Goal: Task Accomplishment & Management: Use online tool/utility

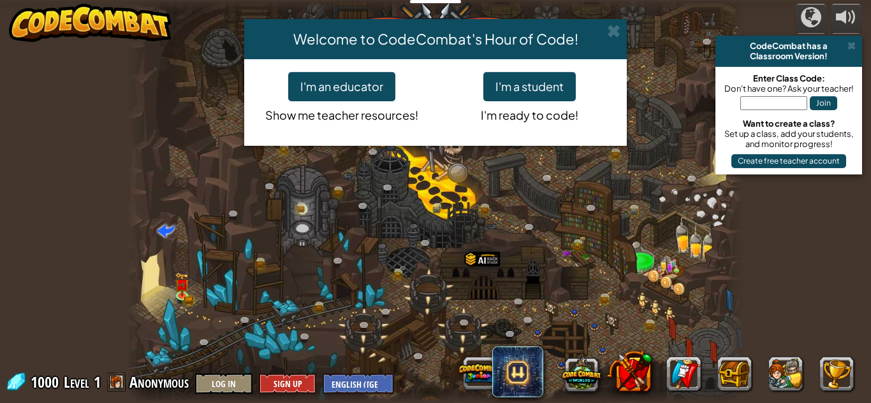
click at [526, 89] on button "I'm a student" at bounding box center [529, 86] width 92 height 29
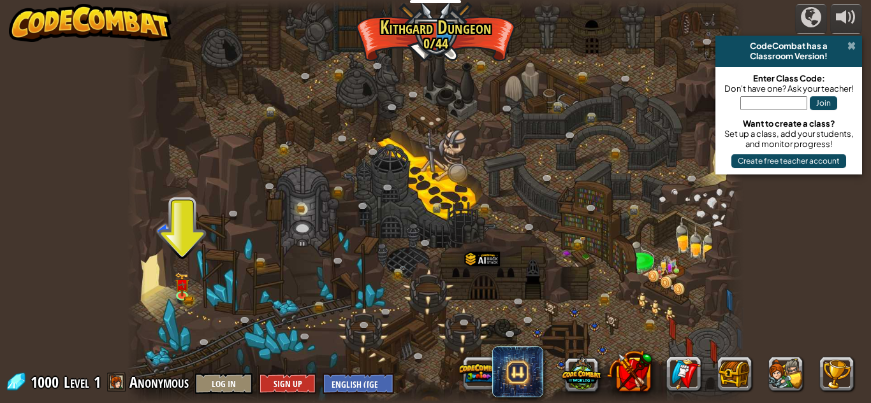
click at [850, 46] on span at bounding box center [851, 46] width 8 height 10
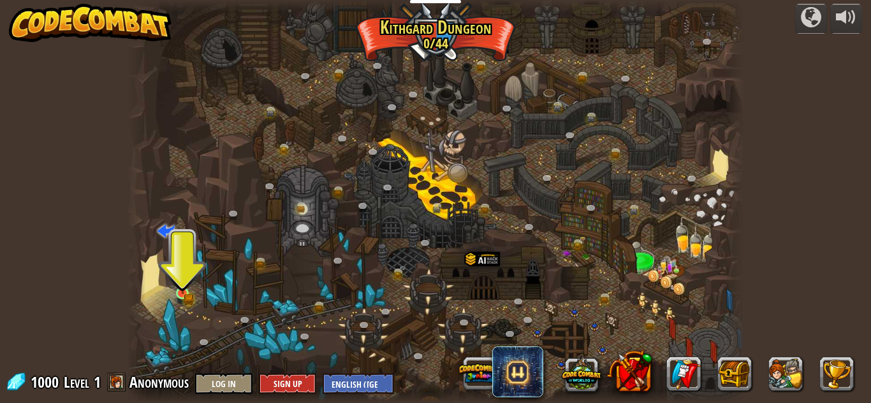
click at [176, 295] on img at bounding box center [182, 279] width 15 height 32
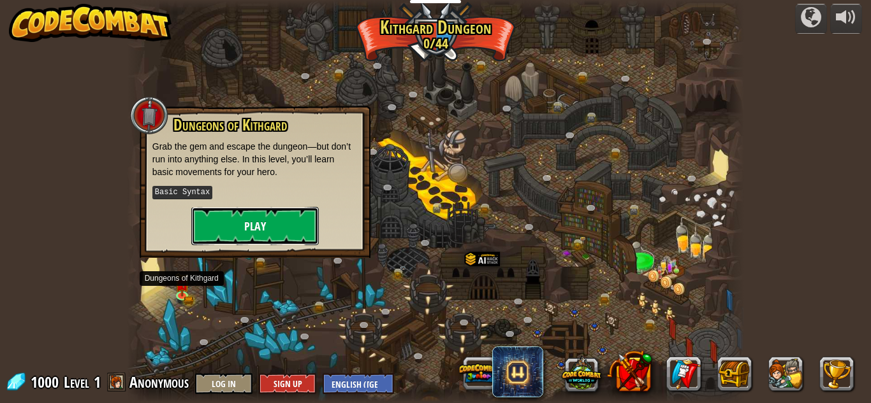
click at [224, 234] on button "Play" at bounding box center [254, 226] width 127 height 38
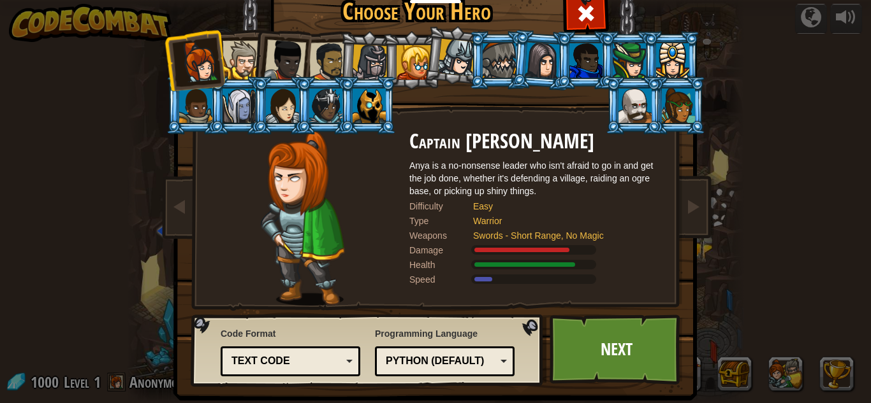
click at [239, 68] on div at bounding box center [241, 60] width 39 height 39
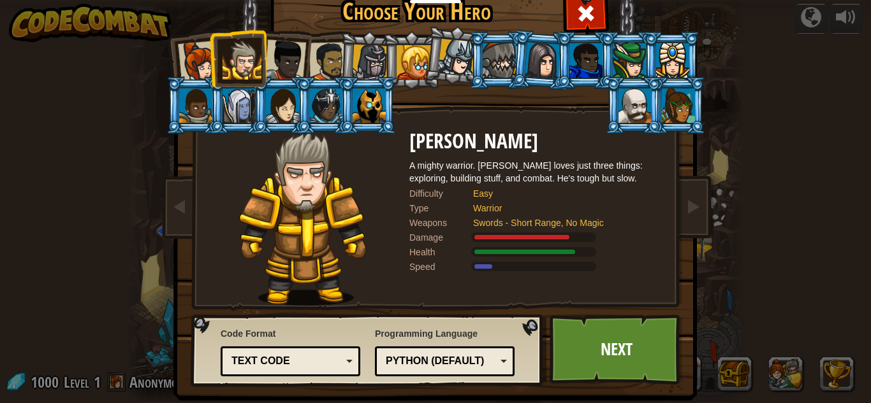
click at [284, 65] on div at bounding box center [285, 61] width 42 height 42
click at [331, 63] on div at bounding box center [329, 62] width 40 height 40
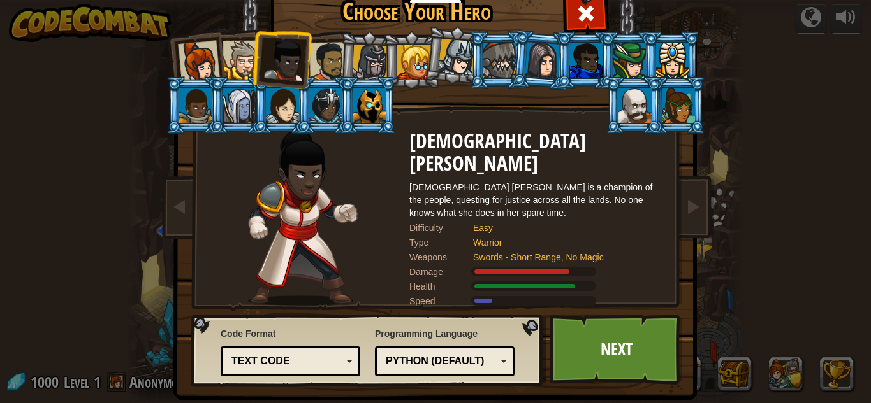
click at [364, 66] on div at bounding box center [370, 63] width 36 height 36
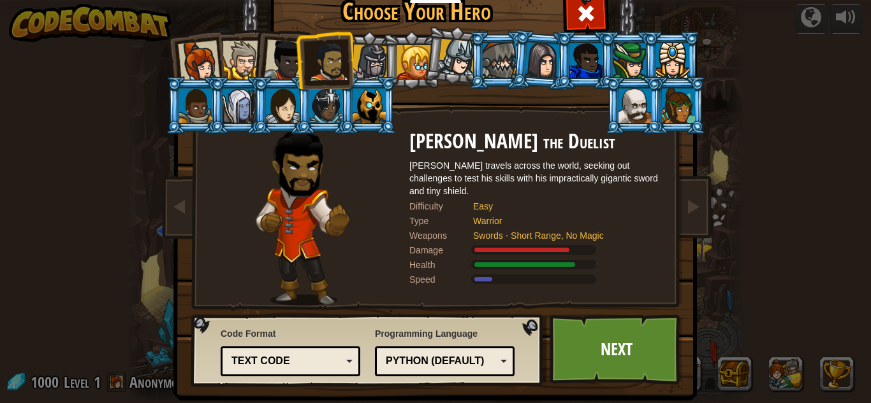
click at [380, 80] on div at bounding box center [370, 63] width 36 height 36
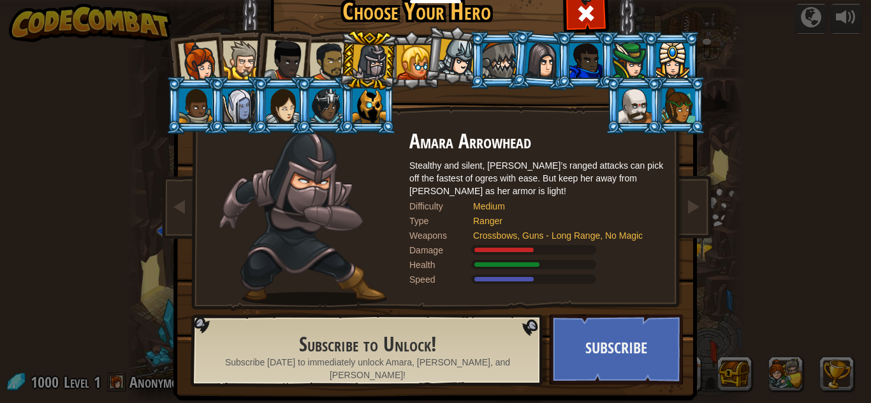
click at [413, 61] on div at bounding box center [413, 62] width 34 height 34
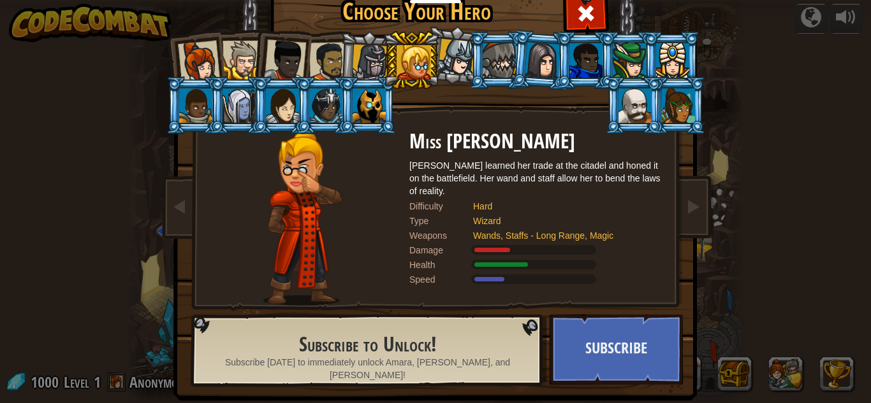
click at [458, 47] on div at bounding box center [457, 58] width 38 height 38
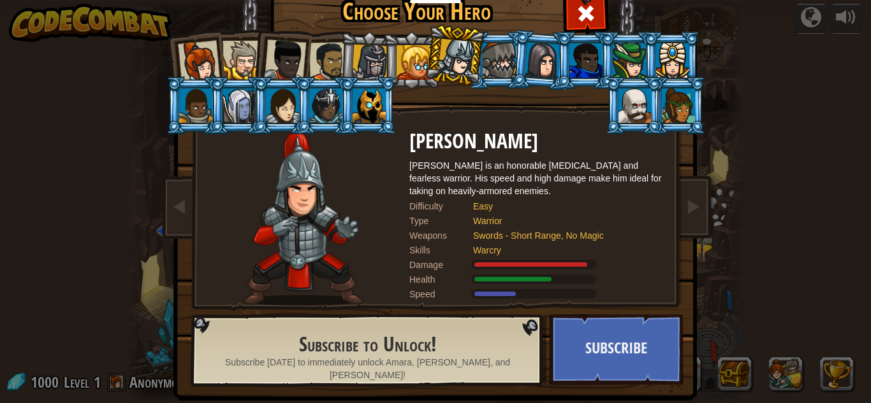
click at [637, 59] on div at bounding box center [628, 60] width 33 height 34
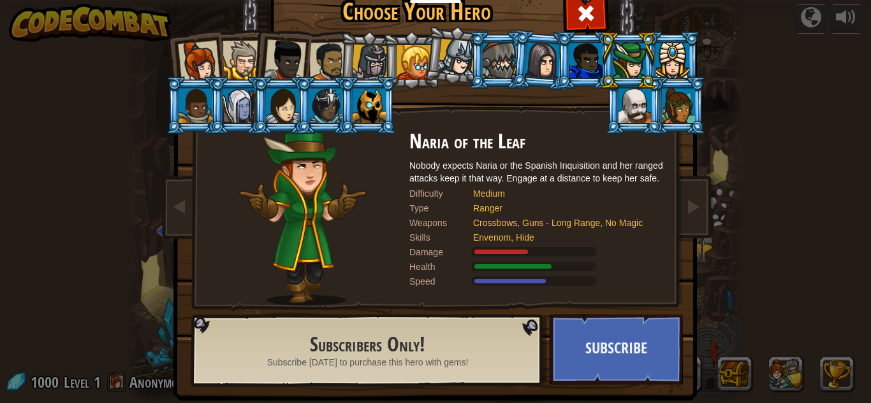
click at [241, 112] on div at bounding box center [238, 106] width 33 height 34
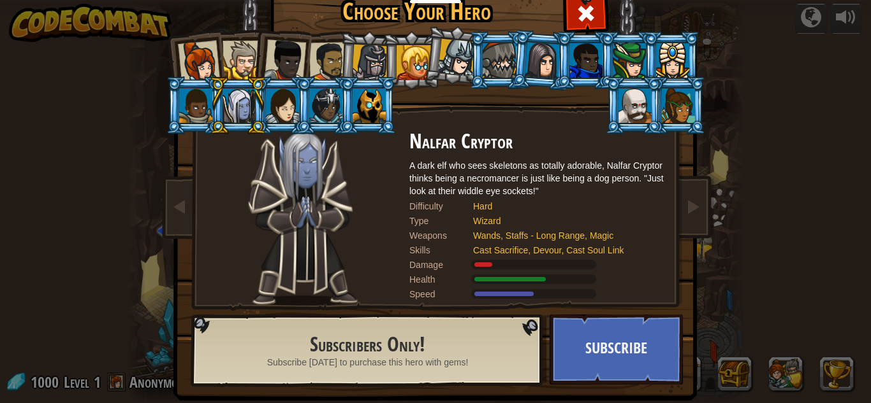
click at [283, 113] on div at bounding box center [282, 106] width 33 height 34
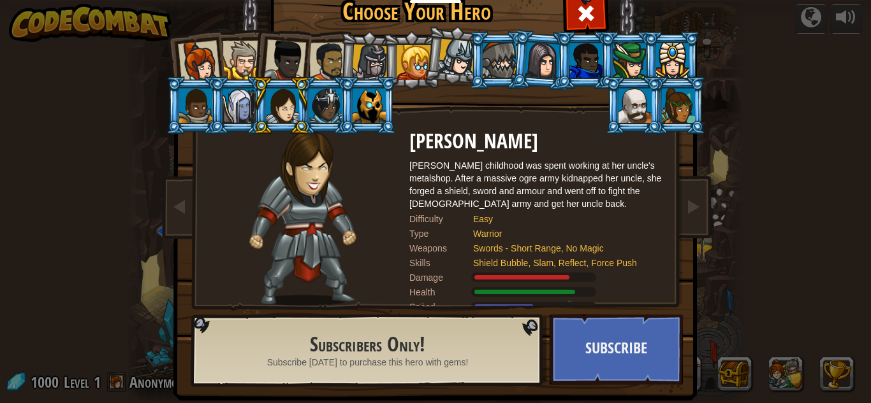
click at [314, 92] on div at bounding box center [325, 106] width 33 height 34
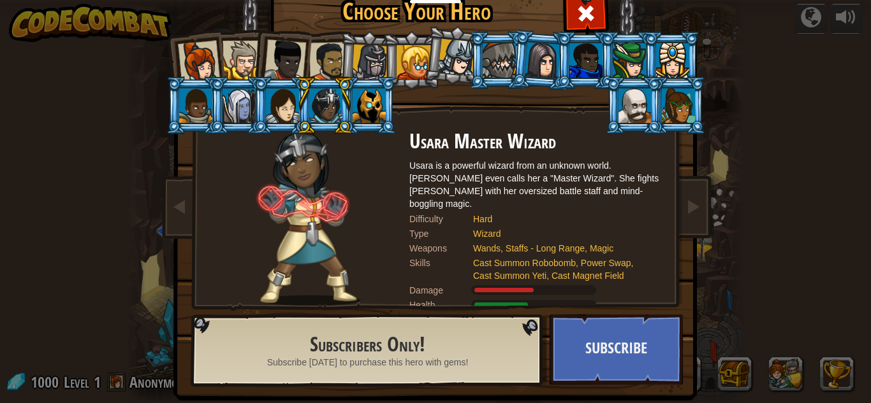
click at [631, 61] on div at bounding box center [628, 60] width 33 height 34
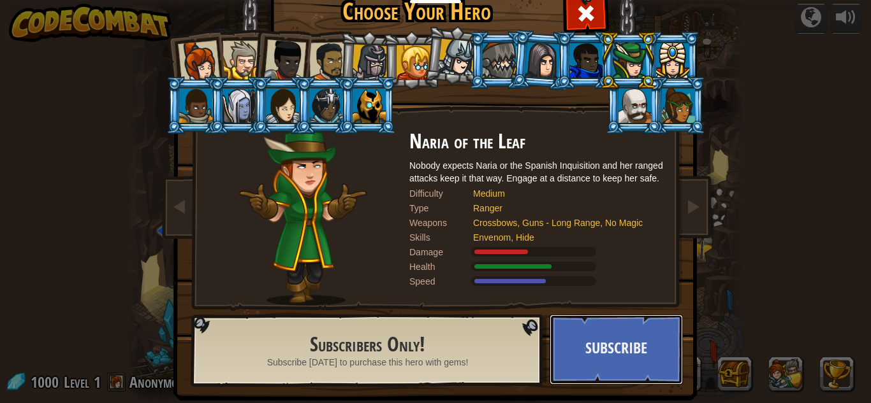
click at [589, 342] on button "Subscribe" at bounding box center [615, 350] width 133 height 70
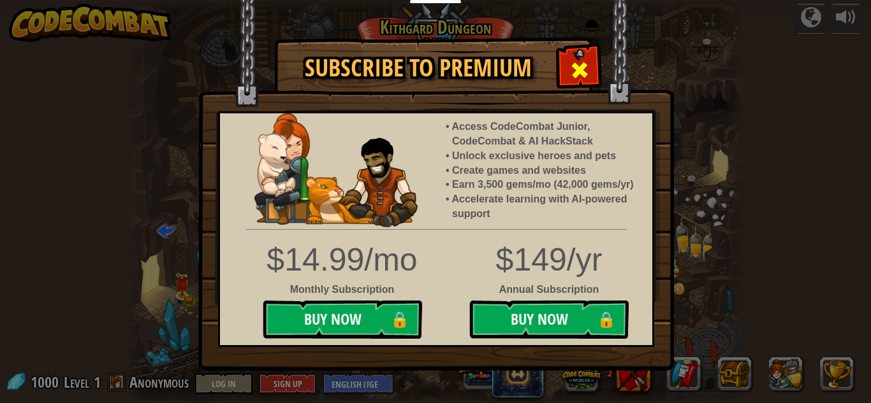
click at [581, 75] on span at bounding box center [579, 70] width 20 height 20
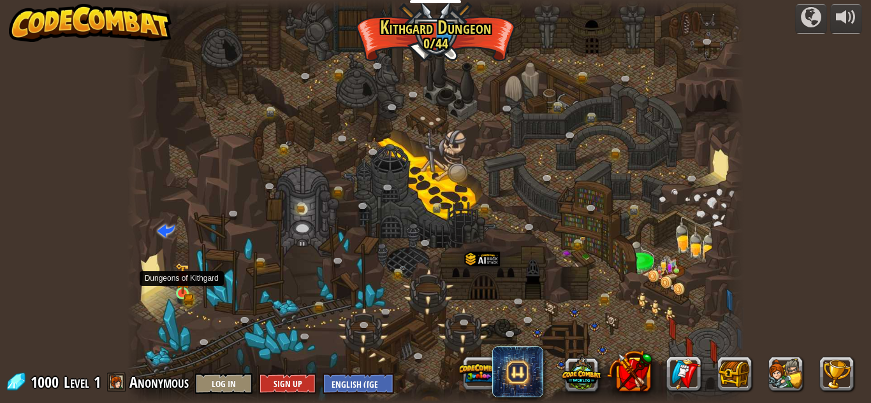
click at [183, 293] on img at bounding box center [182, 279] width 15 height 32
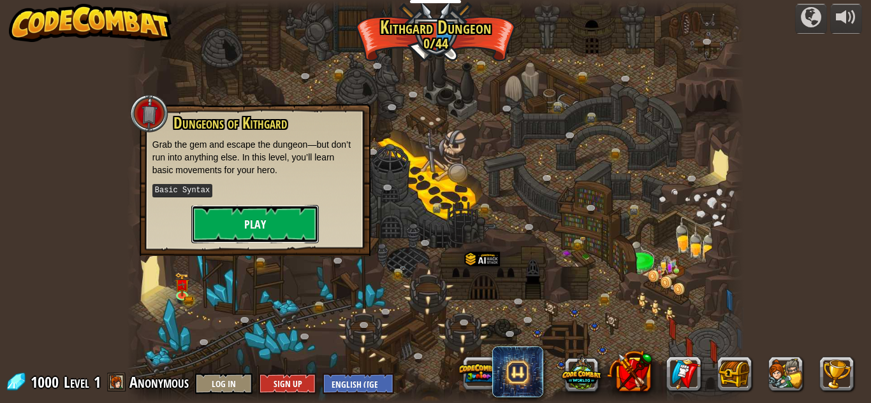
click at [240, 224] on button "Play" at bounding box center [254, 224] width 127 height 38
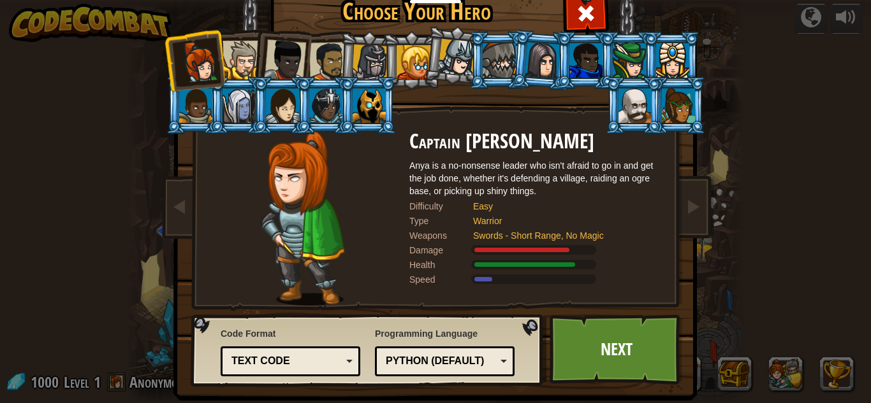
click at [287, 57] on div at bounding box center [285, 61] width 42 height 42
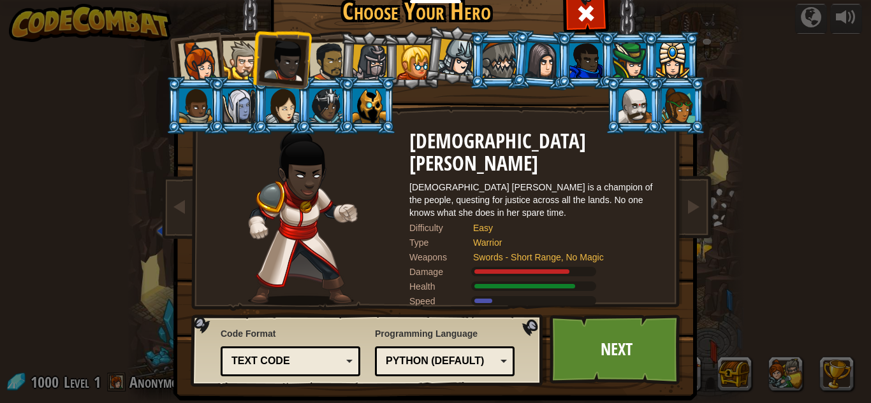
click at [208, 57] on div at bounding box center [199, 62] width 42 height 42
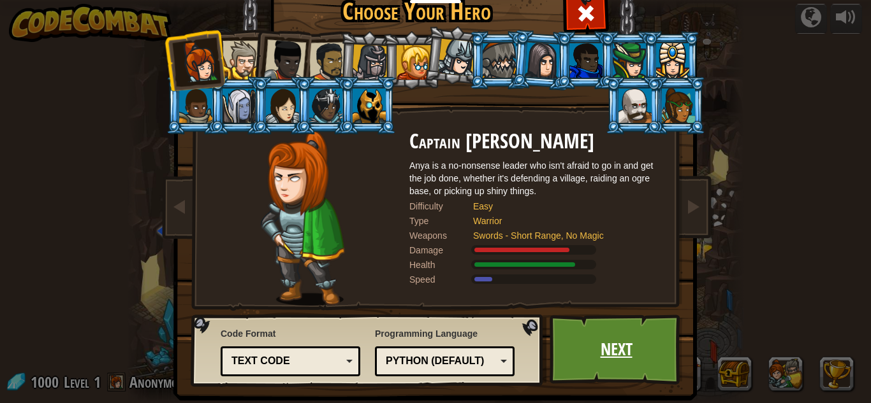
click at [597, 363] on link "Next" at bounding box center [615, 350] width 133 height 70
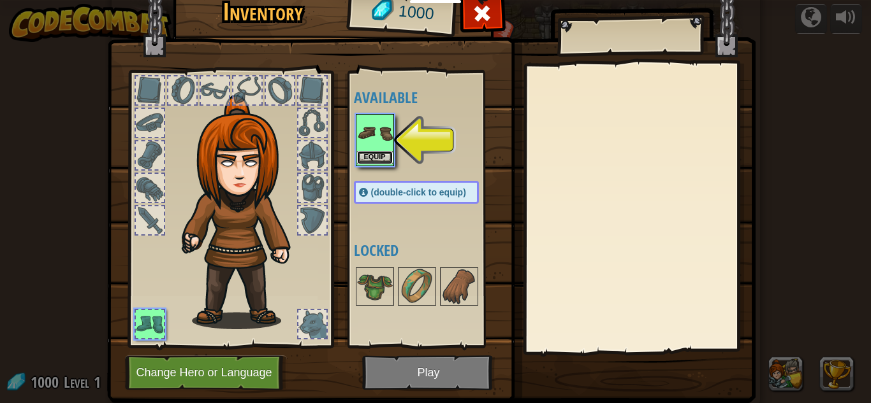
click at [384, 157] on button "Equip" at bounding box center [375, 157] width 36 height 13
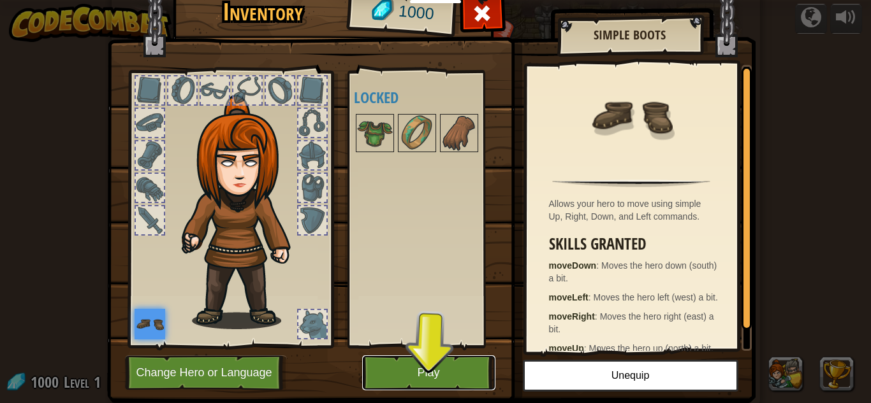
click at [430, 377] on button "Play" at bounding box center [428, 373] width 133 height 35
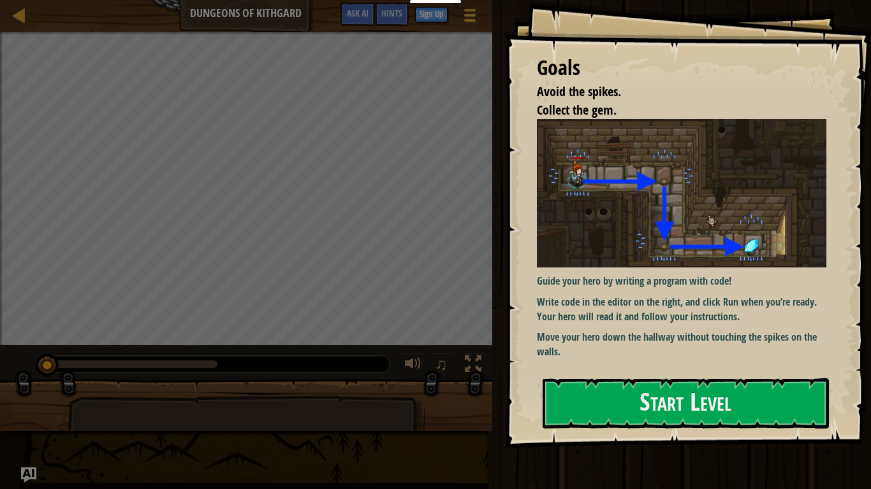
click at [706, 213] on img at bounding box center [681, 193] width 289 height 148
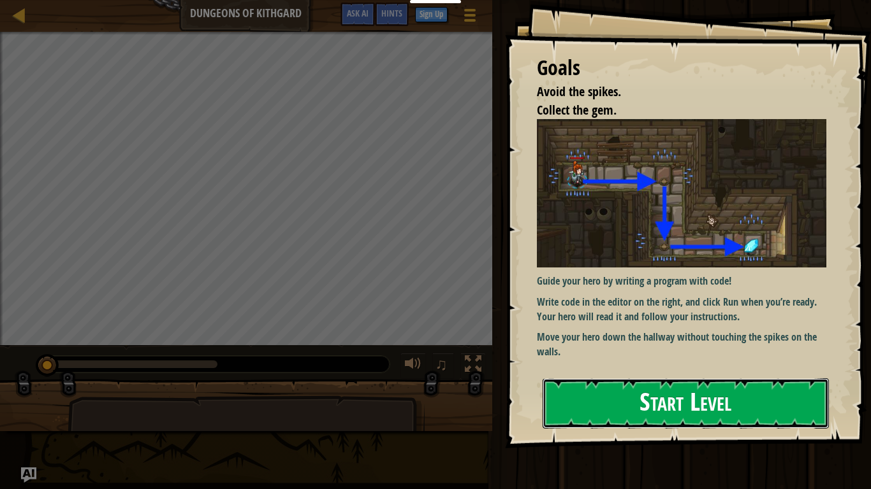
click at [700, 403] on button "Start Level" at bounding box center [685, 404] width 286 height 50
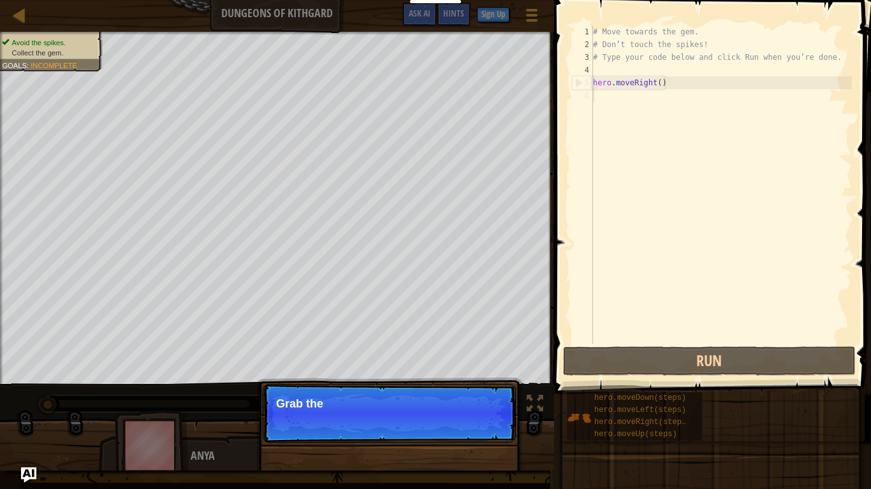
click at [647, 99] on div "# Move towards the gem. # Don’t touch the spikes! # Type your code below and cl…" at bounding box center [720, 197] width 261 height 344
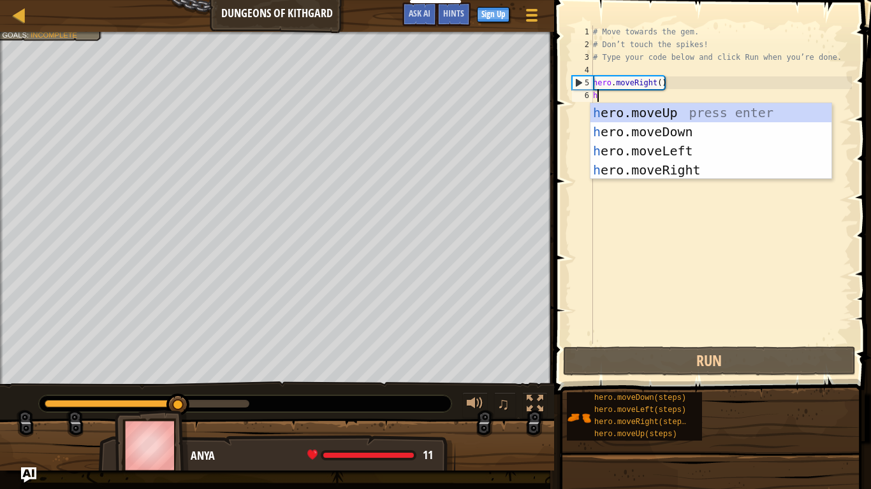
scroll to position [6, 0]
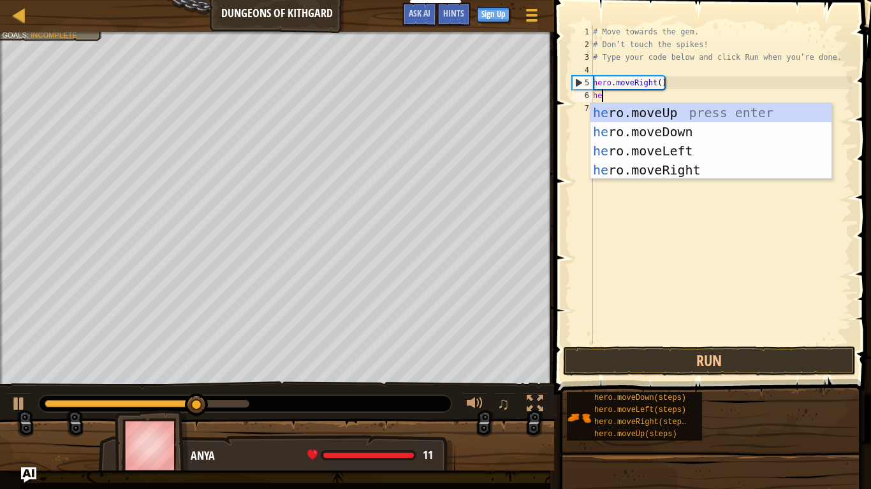
type textarea "hero"
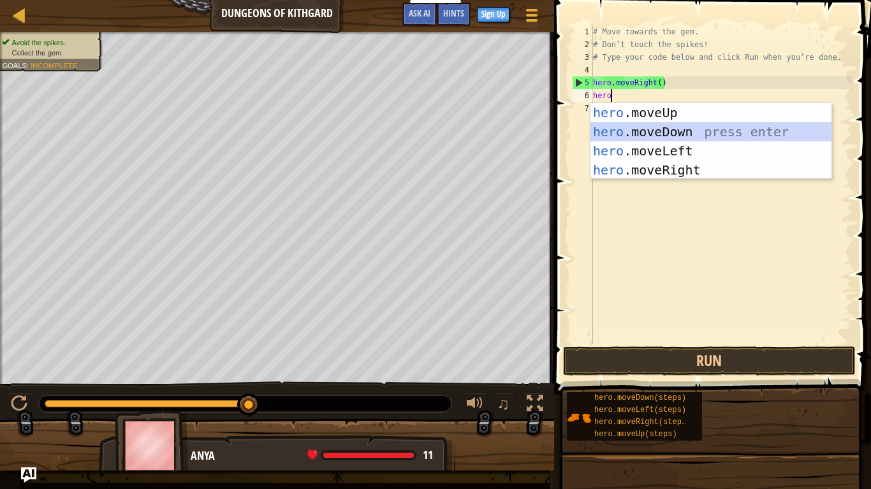
click at [654, 134] on div "hero .moveUp press enter hero .moveDown press enter hero .moveLeft press enter …" at bounding box center [710, 160] width 241 height 115
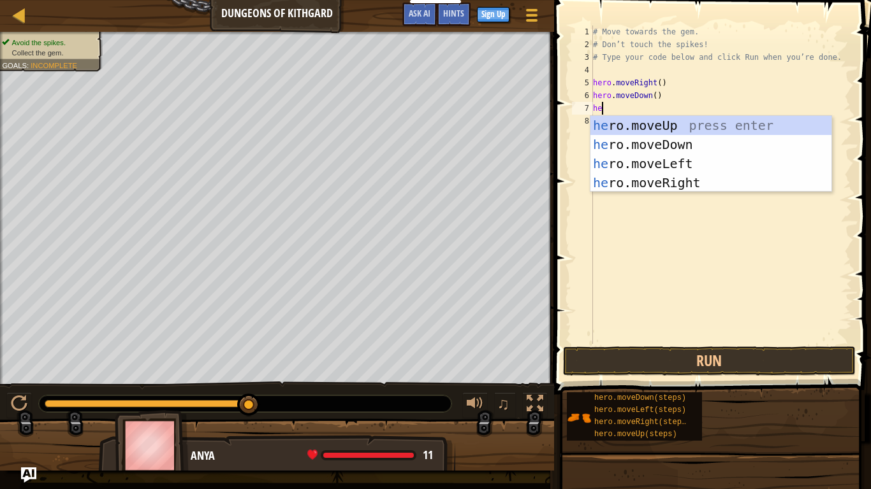
type textarea "hero"
click at [666, 182] on div "hero .moveUp press enter hero .moveDown press enter hero .moveLeft press enter …" at bounding box center [710, 173] width 241 height 115
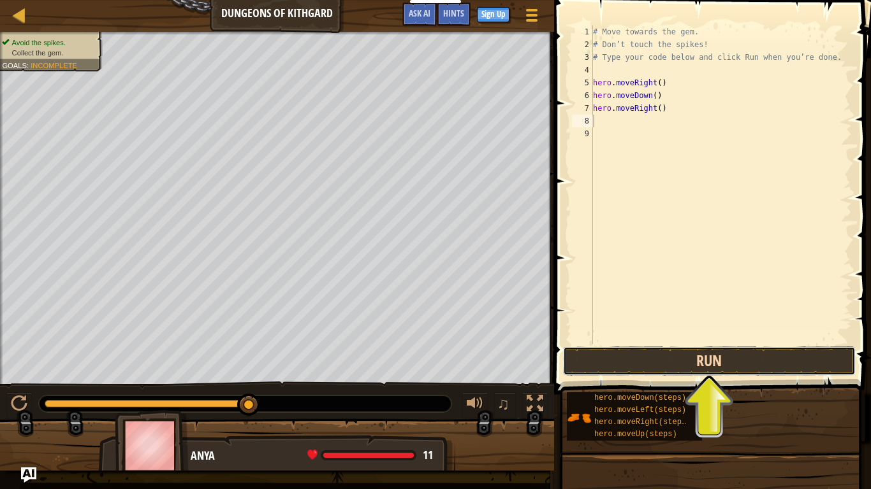
click at [672, 366] on button "Run" at bounding box center [709, 361] width 293 height 29
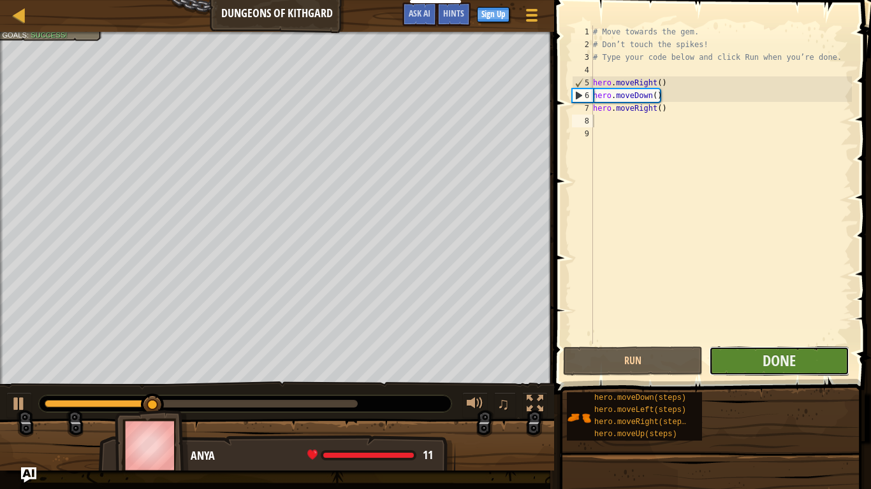
click at [755, 358] on button "Done" at bounding box center [779, 361] width 140 height 29
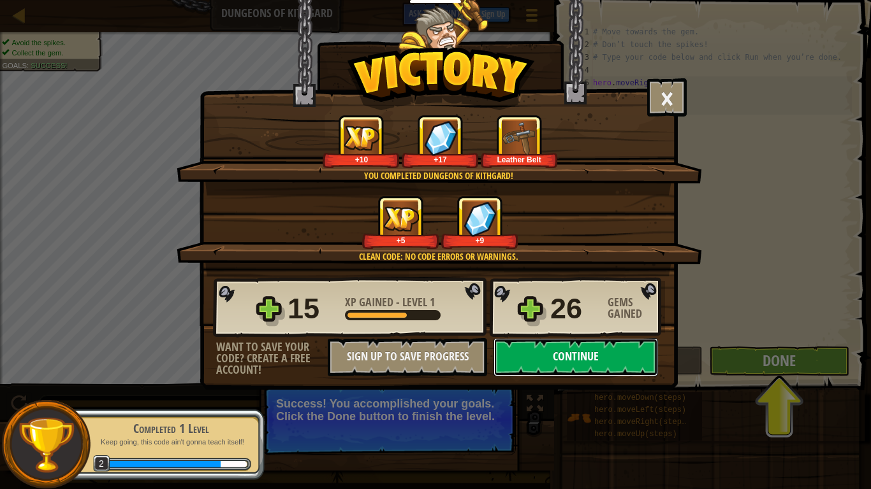
click at [593, 355] on button "Continue" at bounding box center [575, 357] width 164 height 38
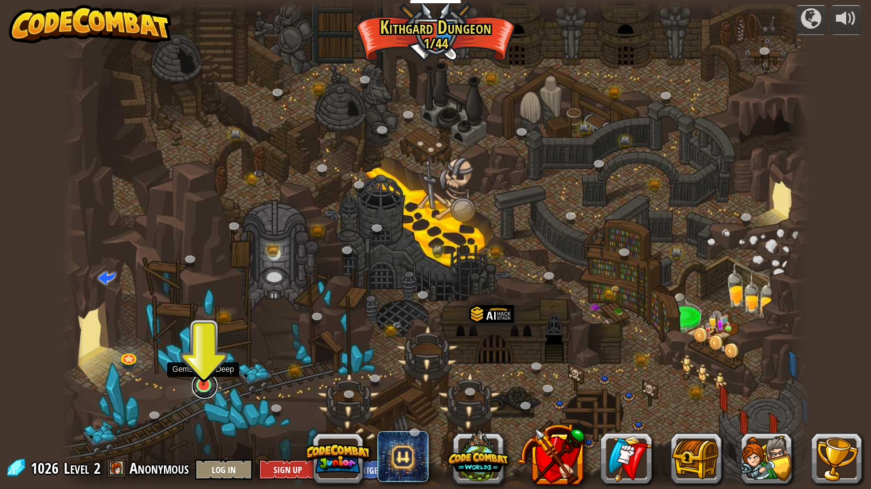
click at [203, 387] on link at bounding box center [204, 385] width 25 height 25
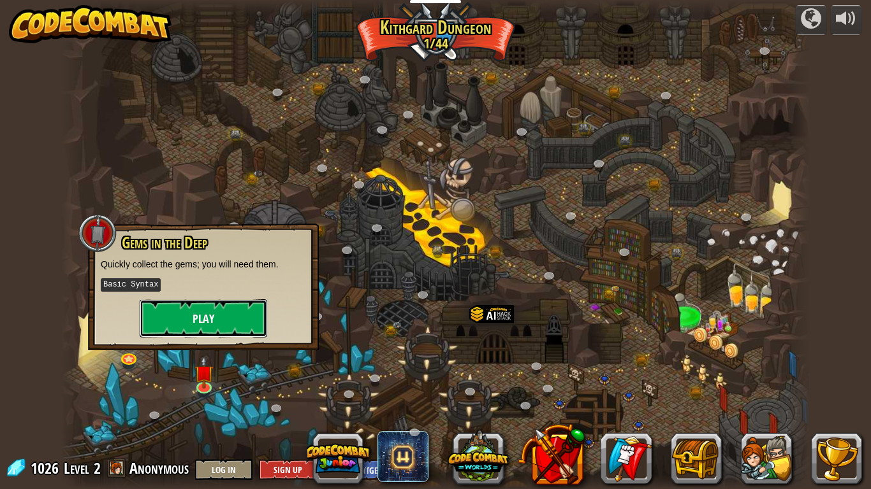
click at [208, 317] on button "Play" at bounding box center [203, 319] width 127 height 38
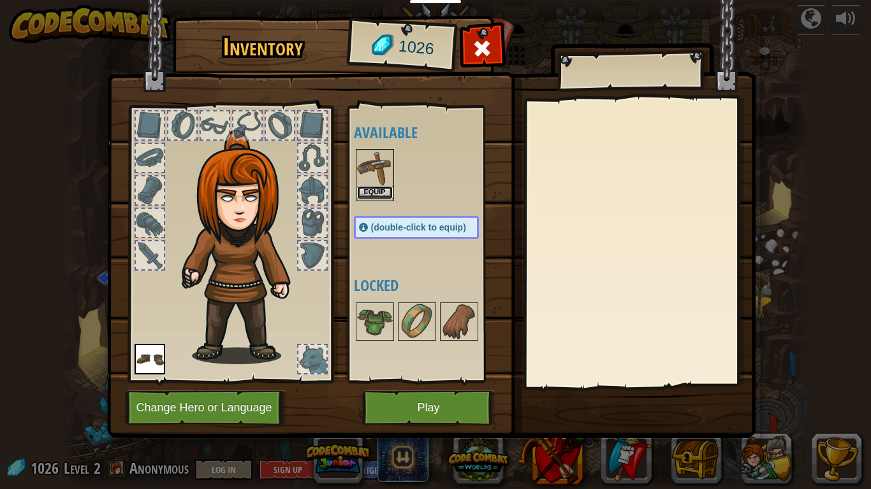
click at [388, 193] on button "Equip" at bounding box center [375, 192] width 36 height 13
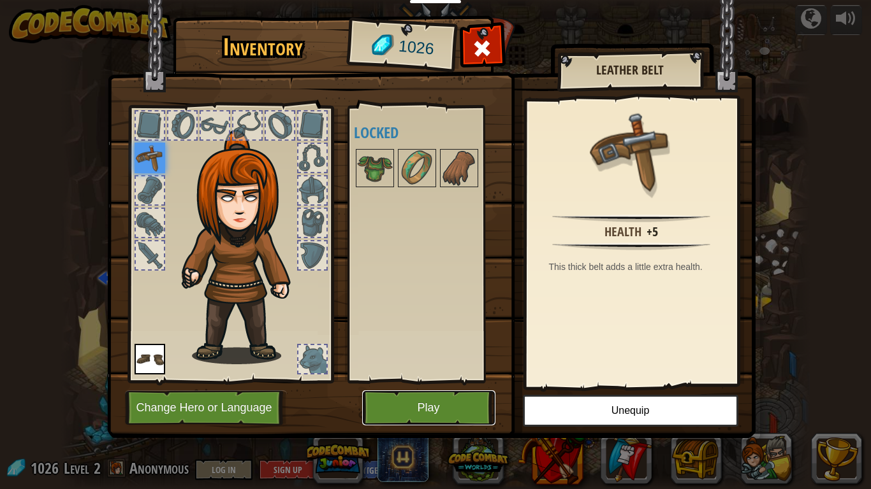
click at [414, 403] on button "Play" at bounding box center [428, 408] width 133 height 35
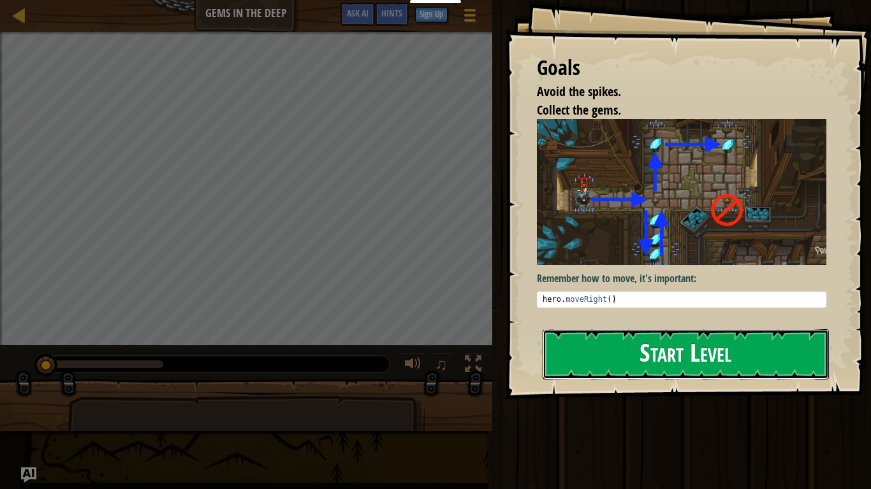
click at [737, 345] on button "Start Level" at bounding box center [685, 354] width 286 height 50
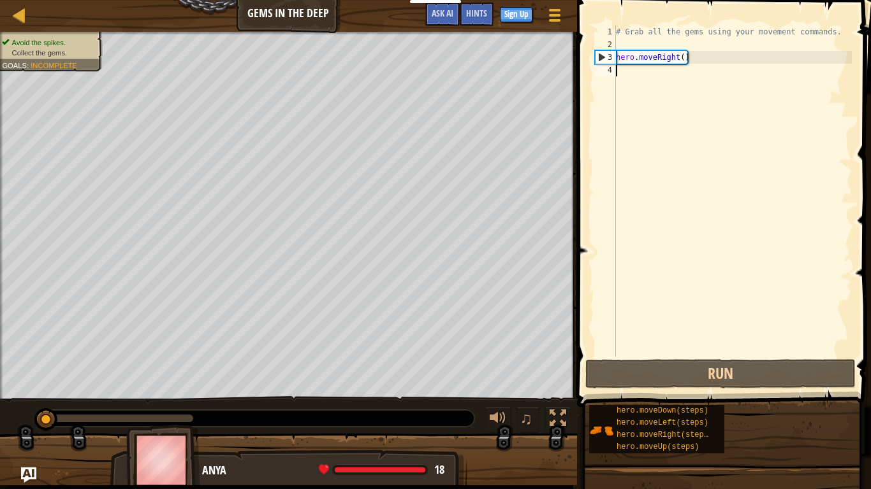
click at [635, 71] on div "# Grab all the gems using your movement commands. hero . moveRight ( )" at bounding box center [732, 203] width 238 height 357
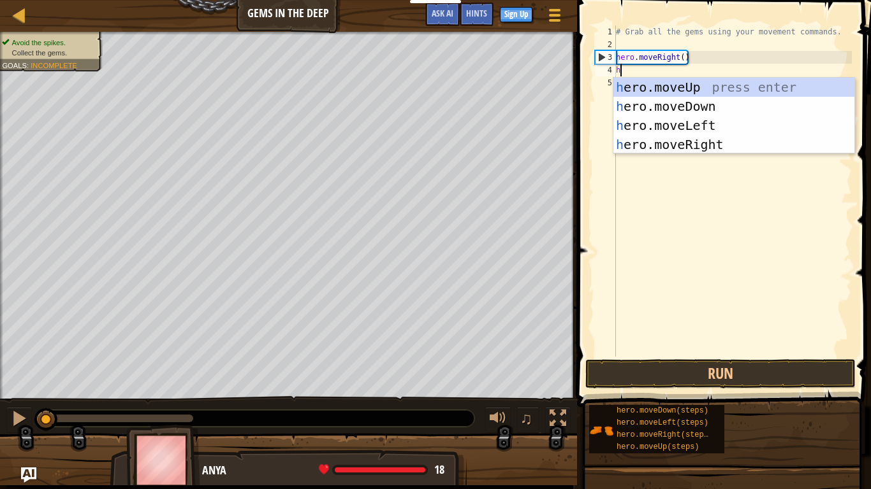
scroll to position [6, 1]
type textarea "heo"
click at [703, 108] on div "he r o .moveUp press enter he r o .moveDown press enter he r o .moveLeft press …" at bounding box center [733, 135] width 241 height 115
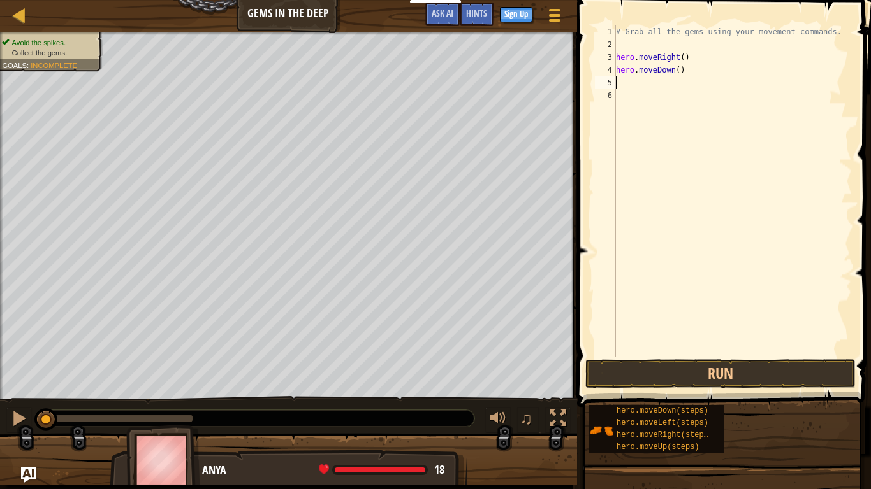
click at [679, 71] on div "# Grab all the gems using your movement commands. hero . moveRight ( ) hero . m…" at bounding box center [732, 203] width 238 height 357
type textarea "hero.moveDown(3)"
click at [632, 88] on div "# Grab all the gems using your movement commands. hero . moveRight ( ) hero . m…" at bounding box center [732, 203] width 238 height 357
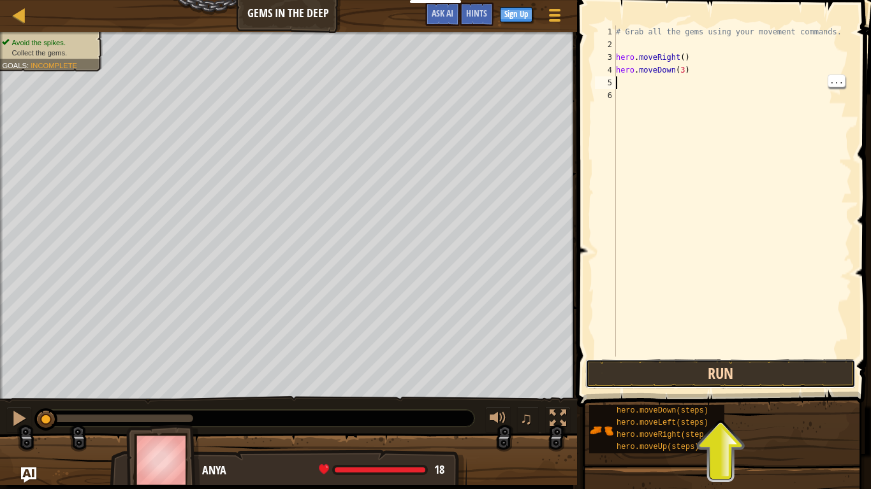
click at [760, 382] on button "Run" at bounding box center [720, 373] width 270 height 29
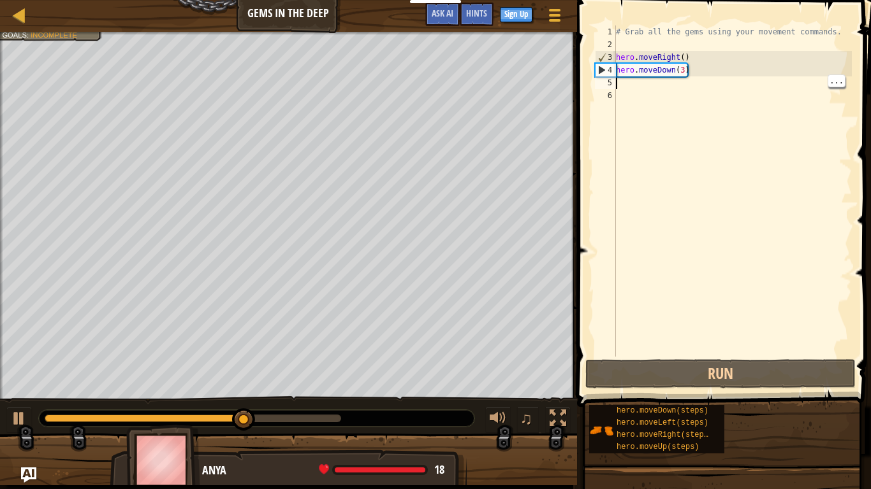
click at [623, 94] on div "# Grab all the gems using your movement commands. hero . moveRight ( ) hero . m…" at bounding box center [732, 203] width 238 height 357
click at [619, 85] on div "# Grab all the gems using your movement commands. hero . moveRight ( ) hero . m…" at bounding box center [732, 203] width 238 height 357
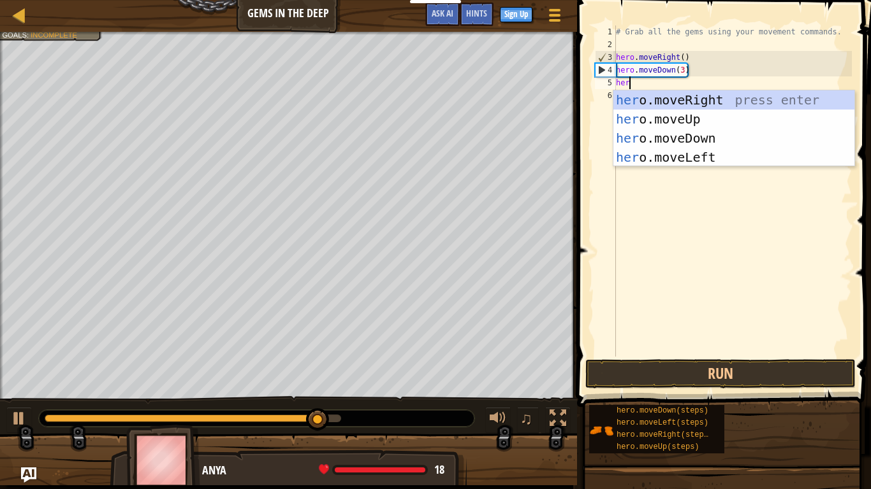
type textarea "hero"
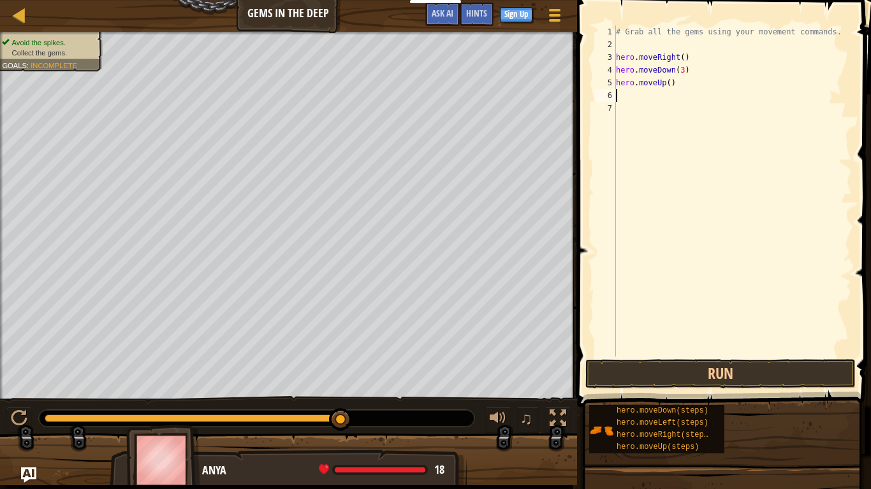
click at [658, 96] on div "# Grab all the gems using your movement commands. hero . moveRight ( ) hero . m…" at bounding box center [732, 203] width 238 height 357
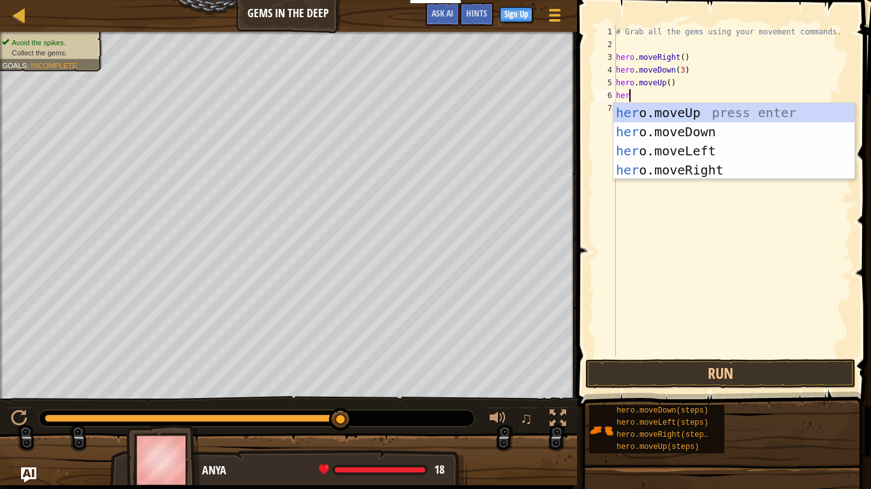
type textarea "hero"
click at [723, 173] on div "hero .moveUp press enter hero .moveDown press enter hero .moveLeft press enter …" at bounding box center [733, 160] width 241 height 115
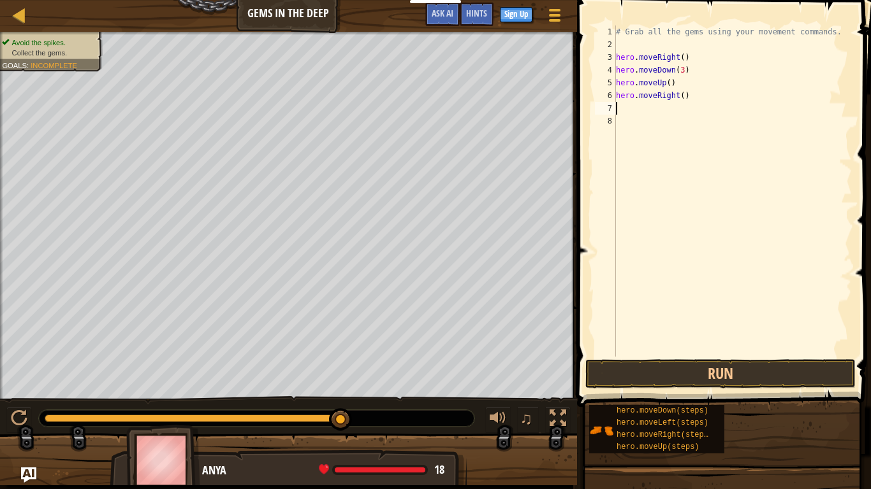
scroll to position [6, 0]
click at [749, 370] on button "Run" at bounding box center [720, 373] width 270 height 29
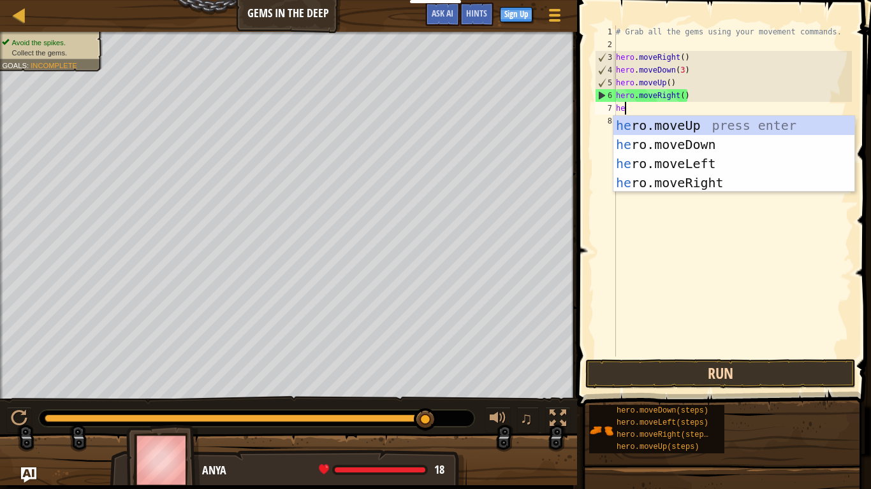
type textarea "her"
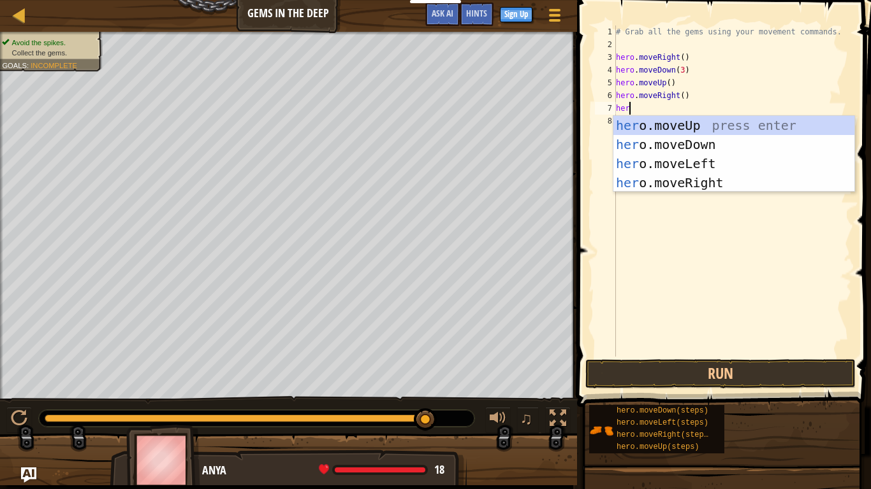
click at [721, 121] on div "her o.moveUp press enter her o.moveDown press enter her o.moveLeft press enter …" at bounding box center [733, 173] width 241 height 115
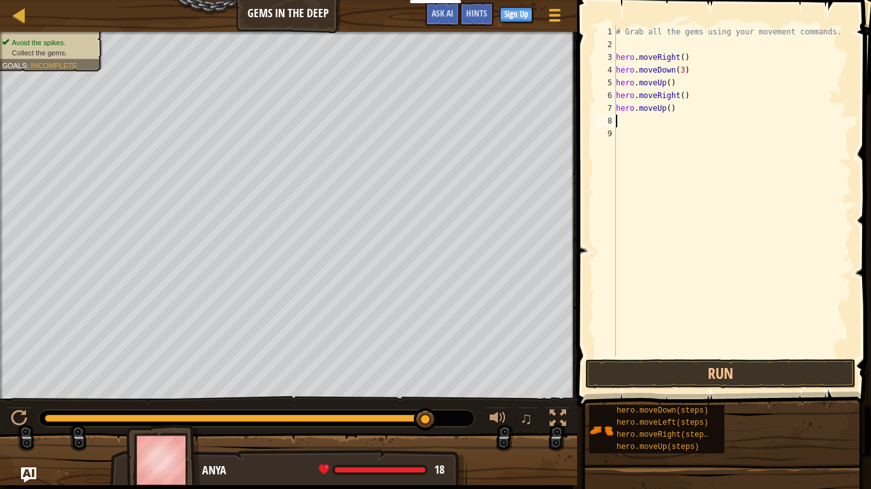
scroll to position [6, 0]
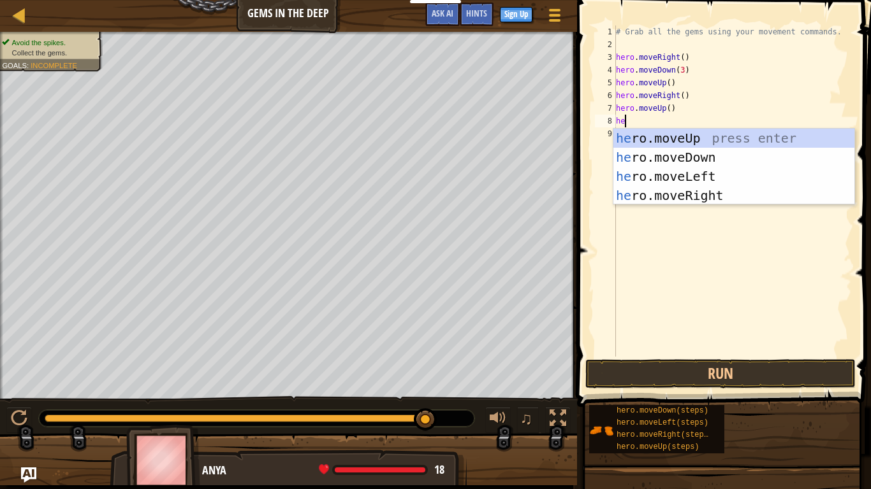
type textarea "her"
click at [709, 174] on div "her o.moveUp press enter her o.moveDown press enter her o.moveLeft press enter …" at bounding box center [733, 186] width 241 height 115
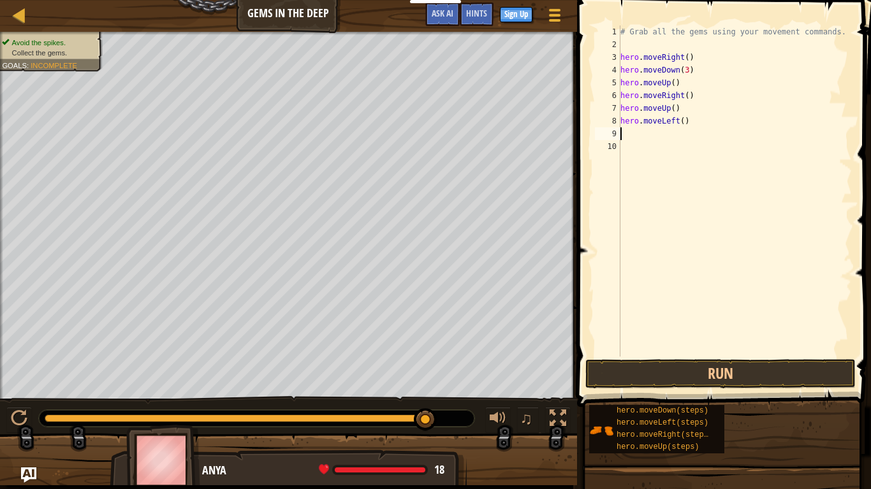
scroll to position [6, 0]
click at [721, 371] on button "Run" at bounding box center [720, 373] width 270 height 29
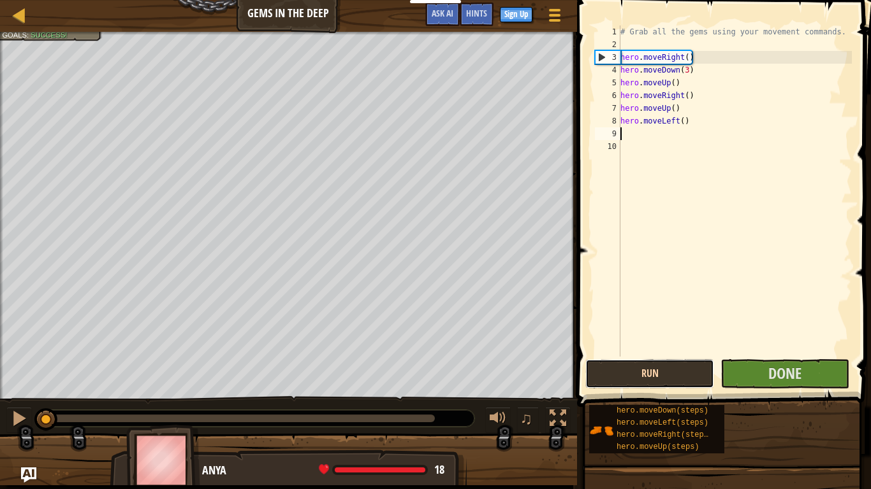
click at [682, 387] on button "Run" at bounding box center [649, 373] width 129 height 29
click at [687, 376] on button "Running" at bounding box center [649, 373] width 129 height 29
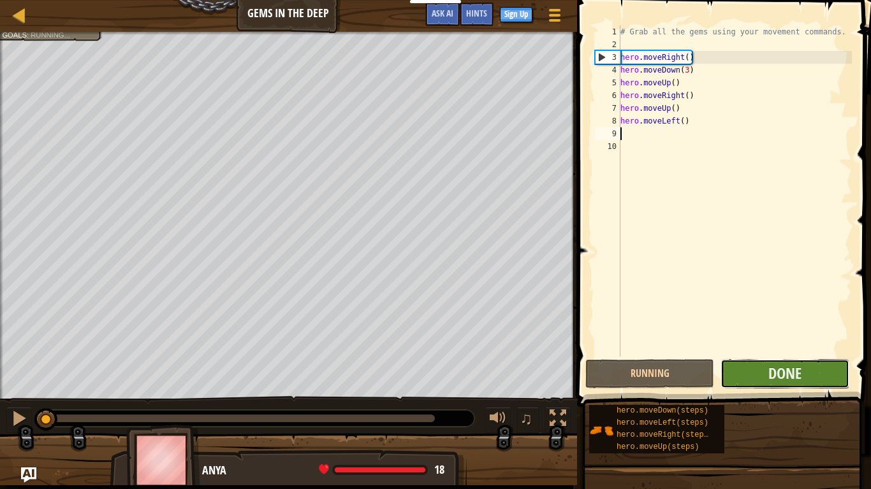
click at [756, 379] on button "Done" at bounding box center [784, 373] width 129 height 29
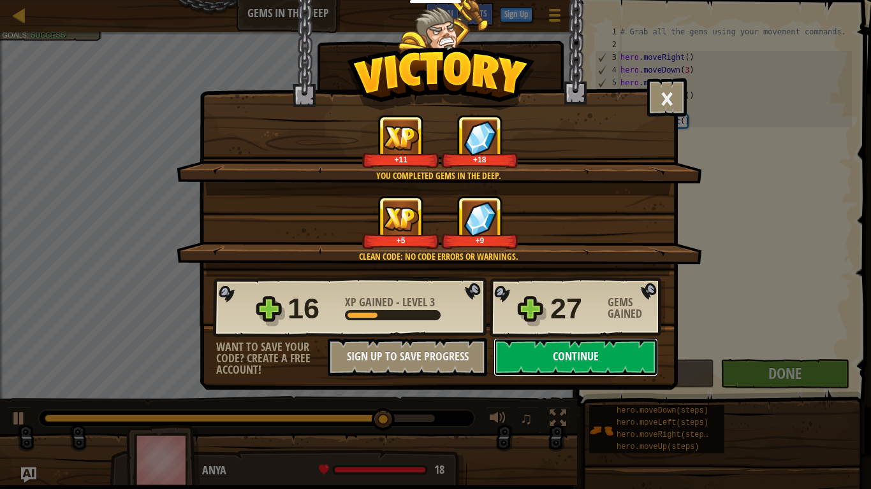
click at [607, 358] on button "Continue" at bounding box center [575, 357] width 164 height 38
